Goal: Transaction & Acquisition: Purchase product/service

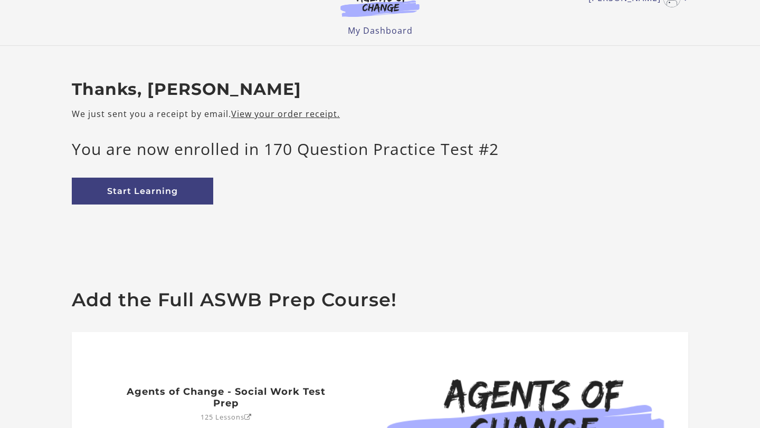
scroll to position [11, 0]
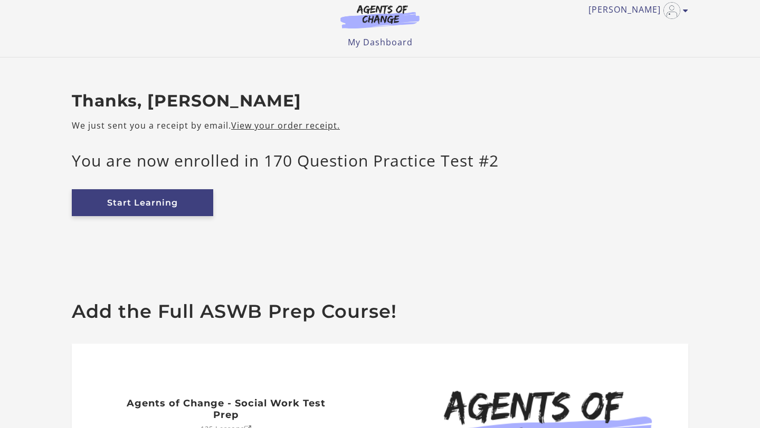
click at [195, 209] on link "Start Learning" at bounding box center [142, 202] width 141 height 27
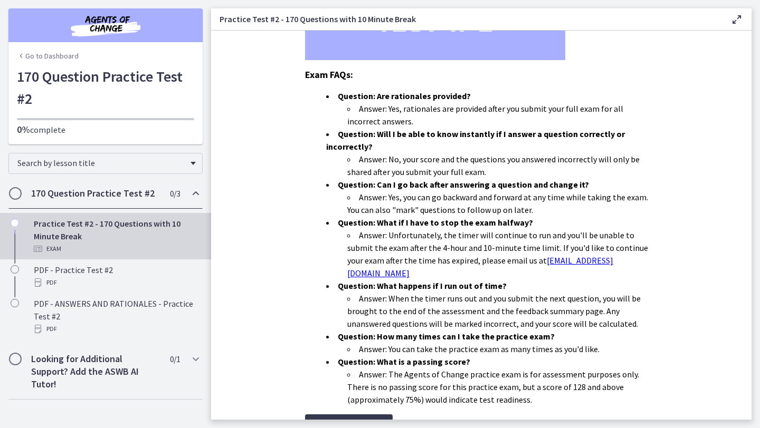
scroll to position [282, 0]
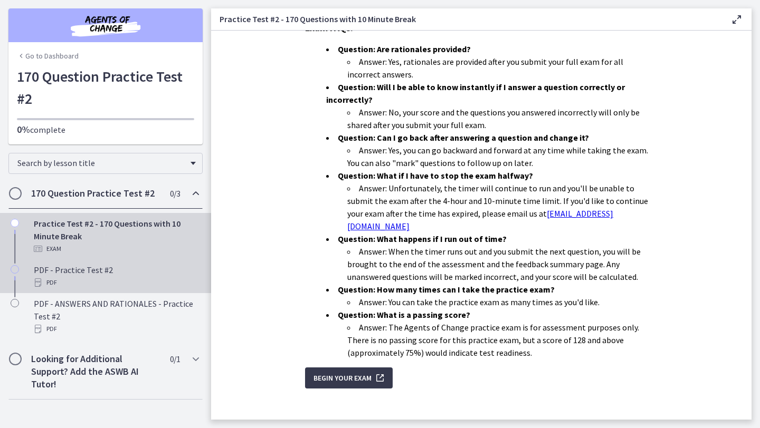
click at [146, 289] on link "PDF - Practice Test #2 PDF" at bounding box center [105, 277] width 211 height 34
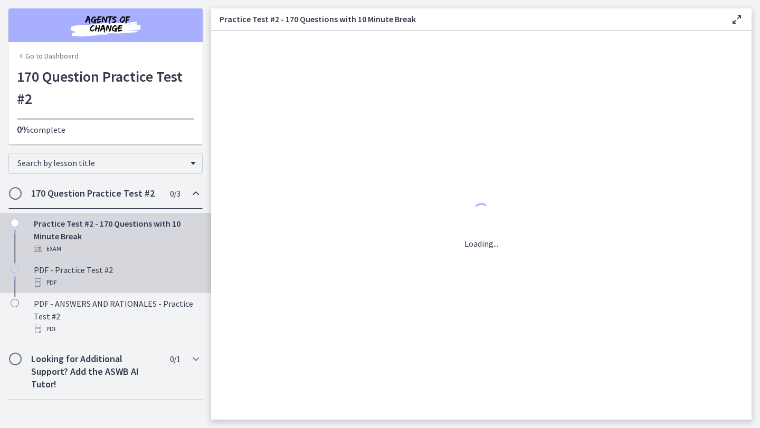
scroll to position [0, 0]
click at [156, 244] on div "Exam" at bounding box center [116, 249] width 165 height 13
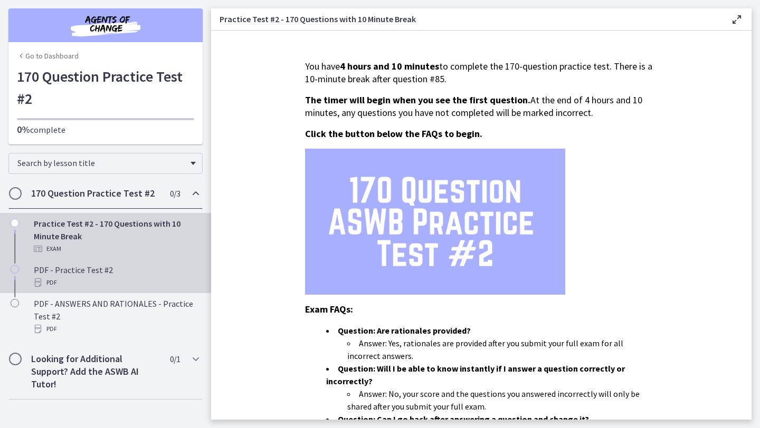
click at [146, 279] on div "PDF" at bounding box center [116, 282] width 165 height 13
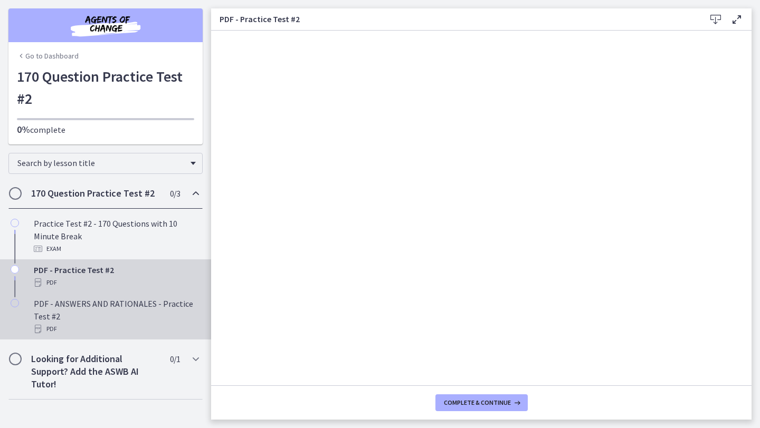
click at [133, 308] on div "PDF - ANSWERS AND RATIONALES - Practice Test #2 PDF" at bounding box center [116, 317] width 165 height 38
click at [137, 269] on div "PDF - Practice Test #2 PDF" at bounding box center [116, 276] width 165 height 25
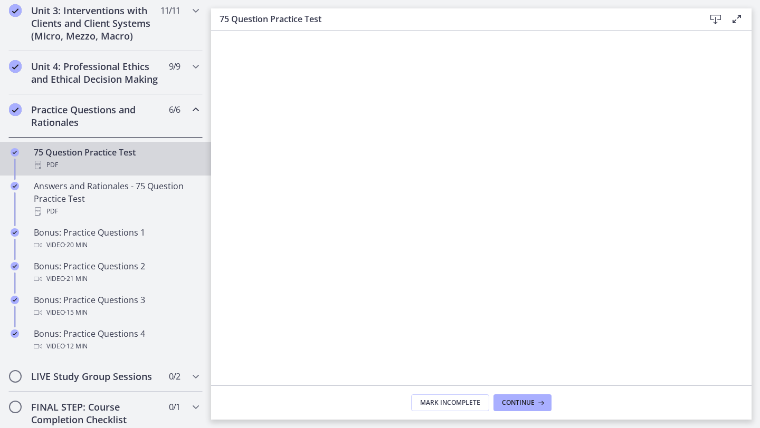
scroll to position [398, 0]
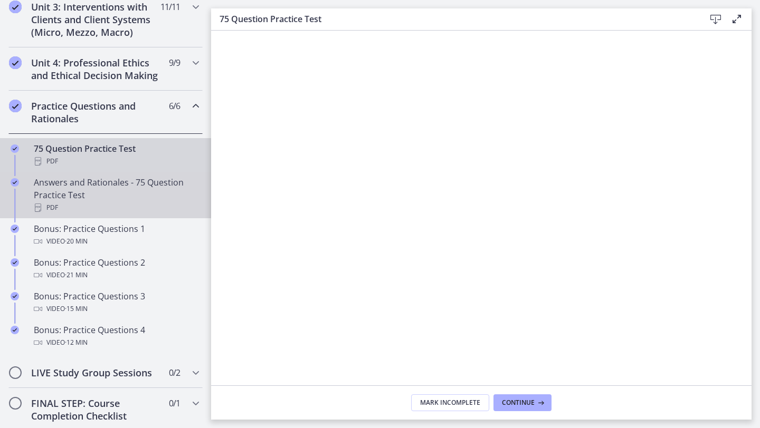
click at [163, 189] on div "Answers and Rationales - 75 Question Practice Test PDF" at bounding box center [116, 195] width 165 height 38
